Goal: Information Seeking & Learning: Learn about a topic

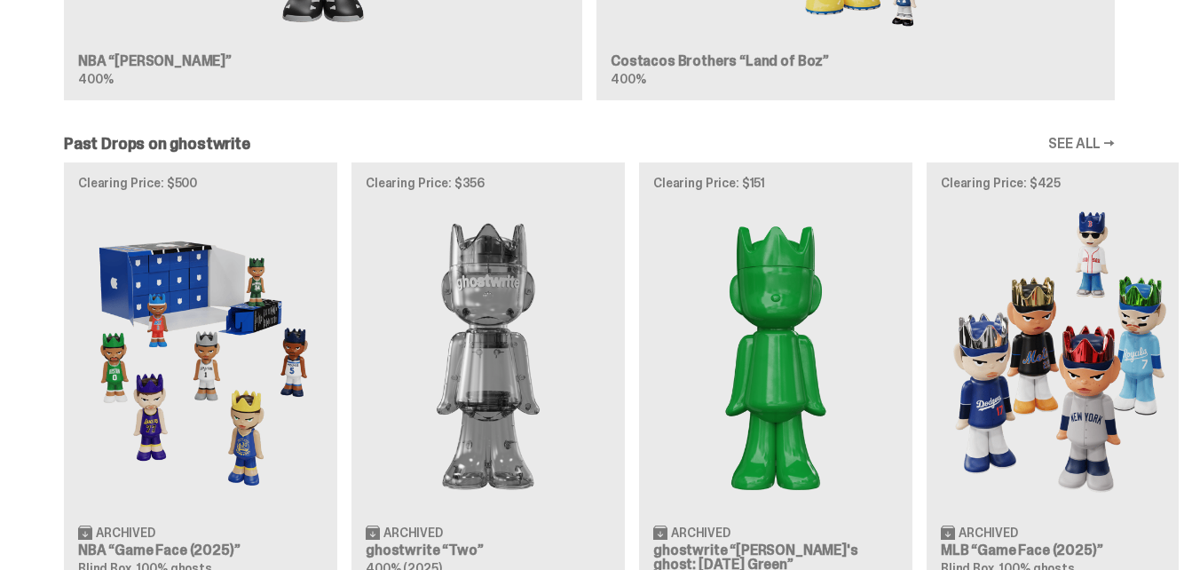
scroll to position [1864, 0]
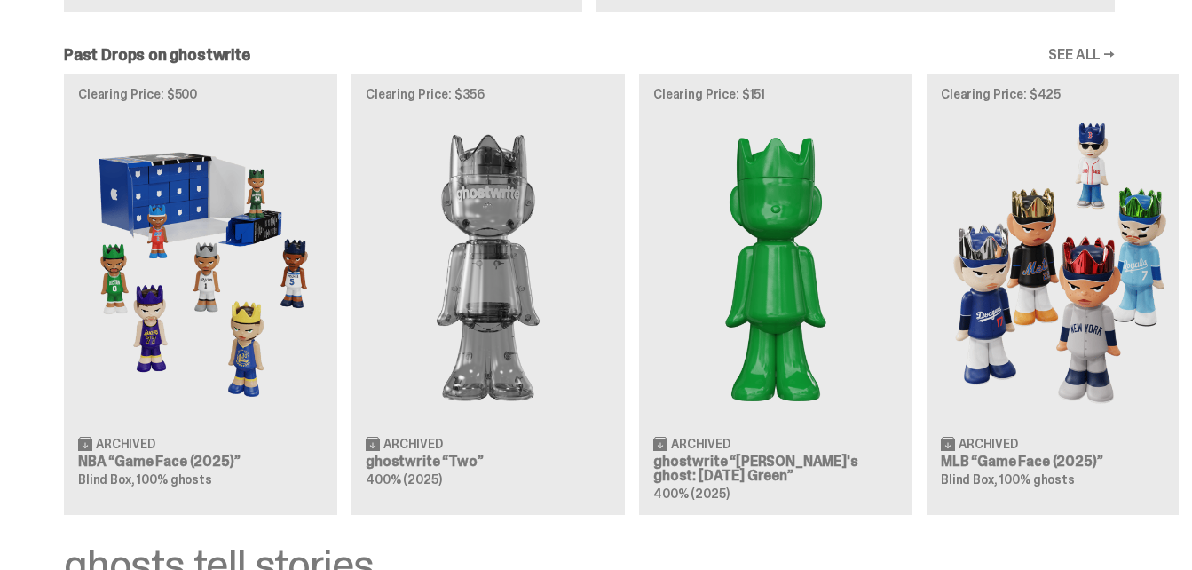
click at [217, 266] on div "Clearing Price: $500 Archived NBA “Game Face (2025)” Blind Box, 100% ghosts Cle…" at bounding box center [589, 294] width 1179 height 440
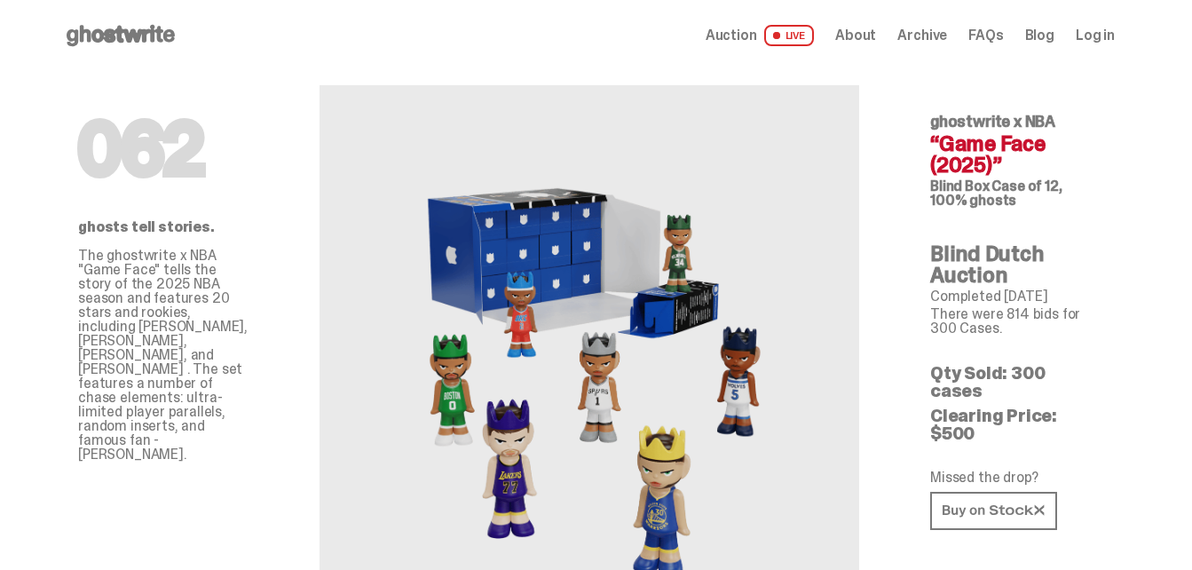
scroll to position [178, 0]
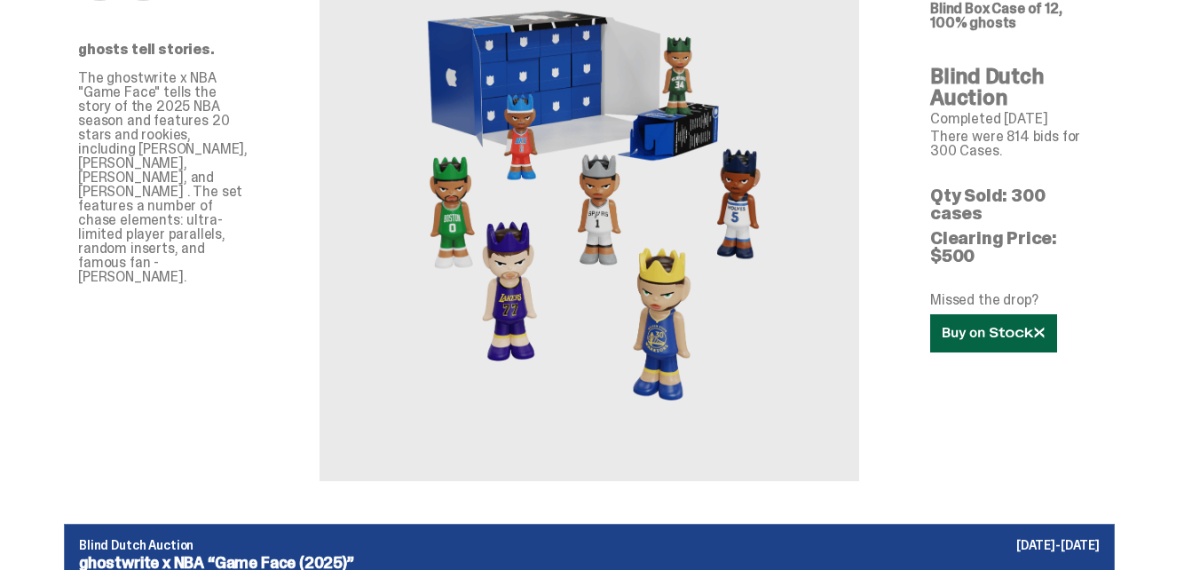
click at [998, 327] on icon at bounding box center [994, 333] width 102 height 13
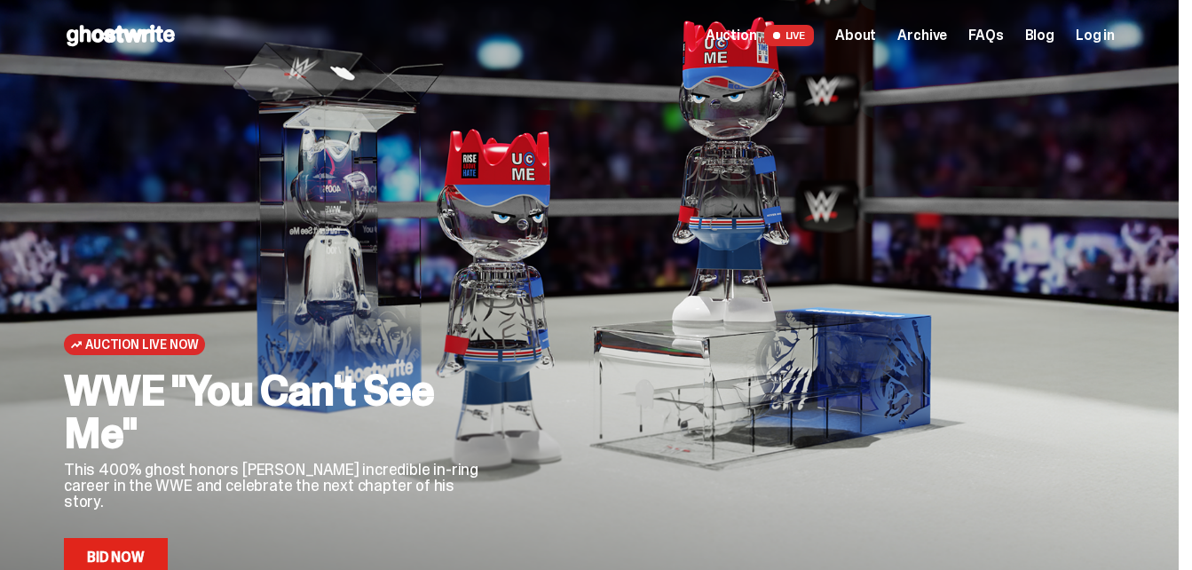
click at [876, 40] on span "About" at bounding box center [855, 35] width 41 height 14
